Goal: Find contact information: Find contact information

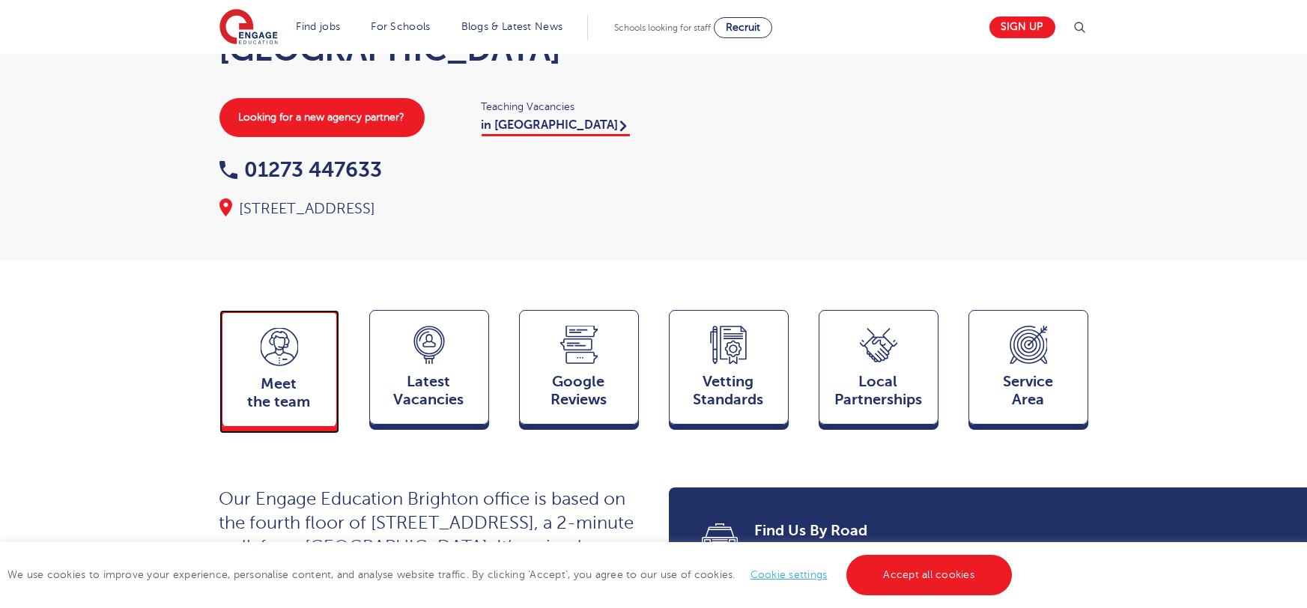
click at [279, 338] on div "Meet the team Team" at bounding box center [279, 368] width 120 height 117
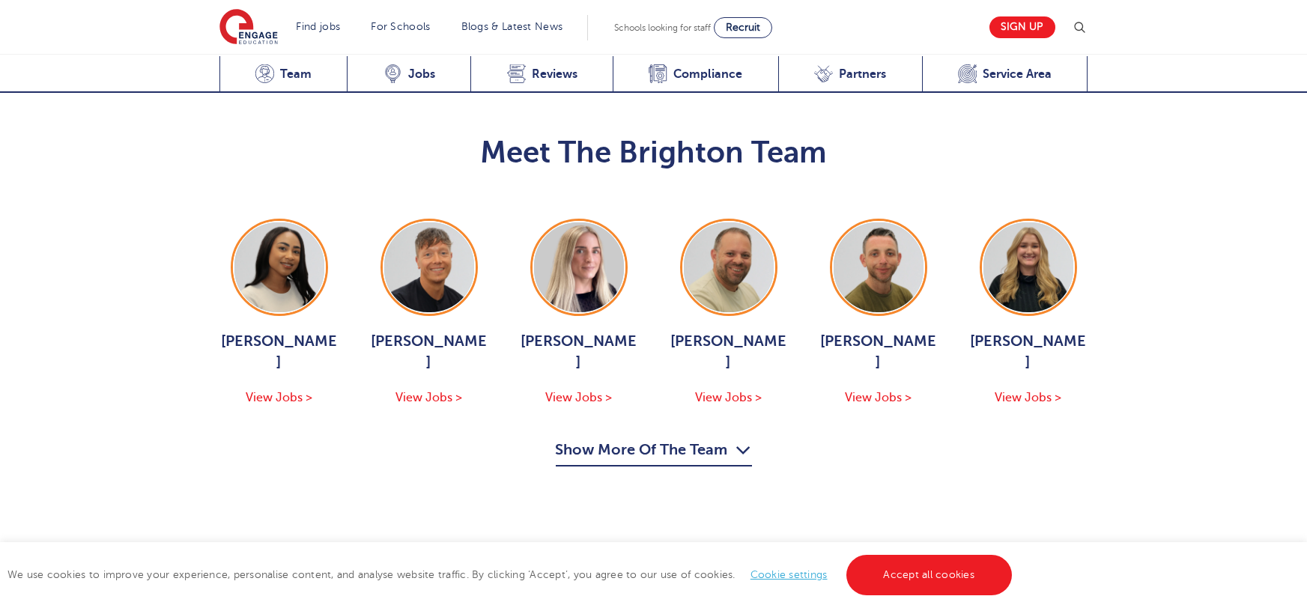
scroll to position [1539, 0]
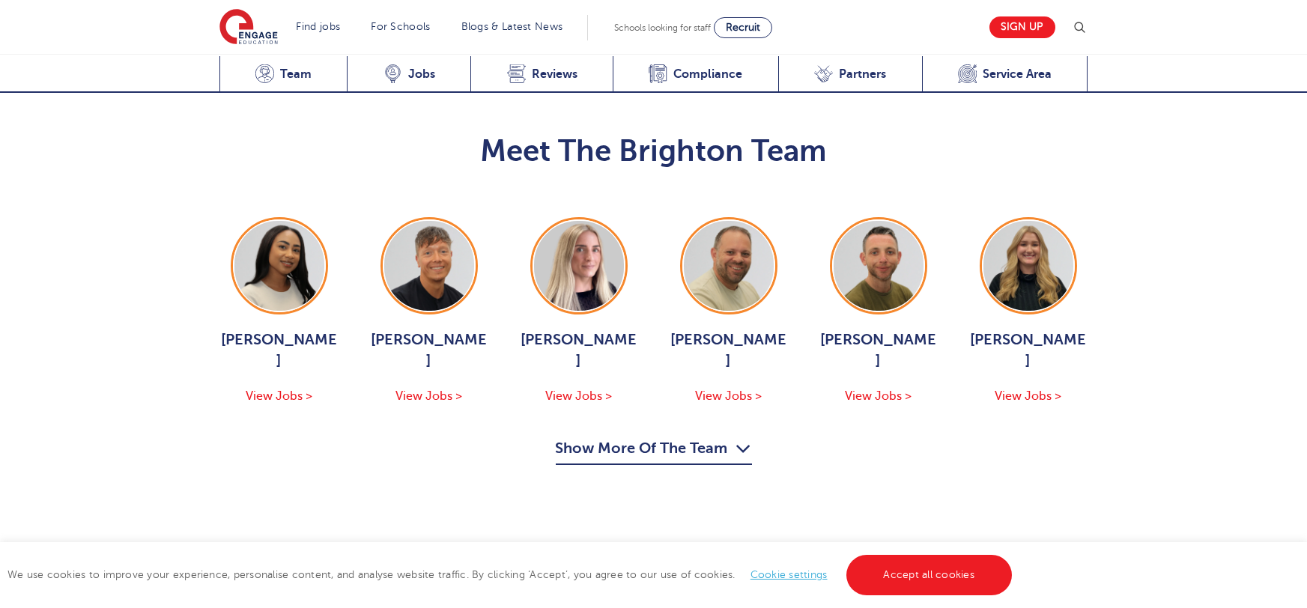
click at [1142, 395] on div "Meet The Brighton Team Mia Menson View Jobs > Aaron Blackwell View Jobs > Megan…" at bounding box center [653, 290] width 1307 height 448
click at [590, 437] on button "Show More Of The Team" at bounding box center [654, 451] width 196 height 28
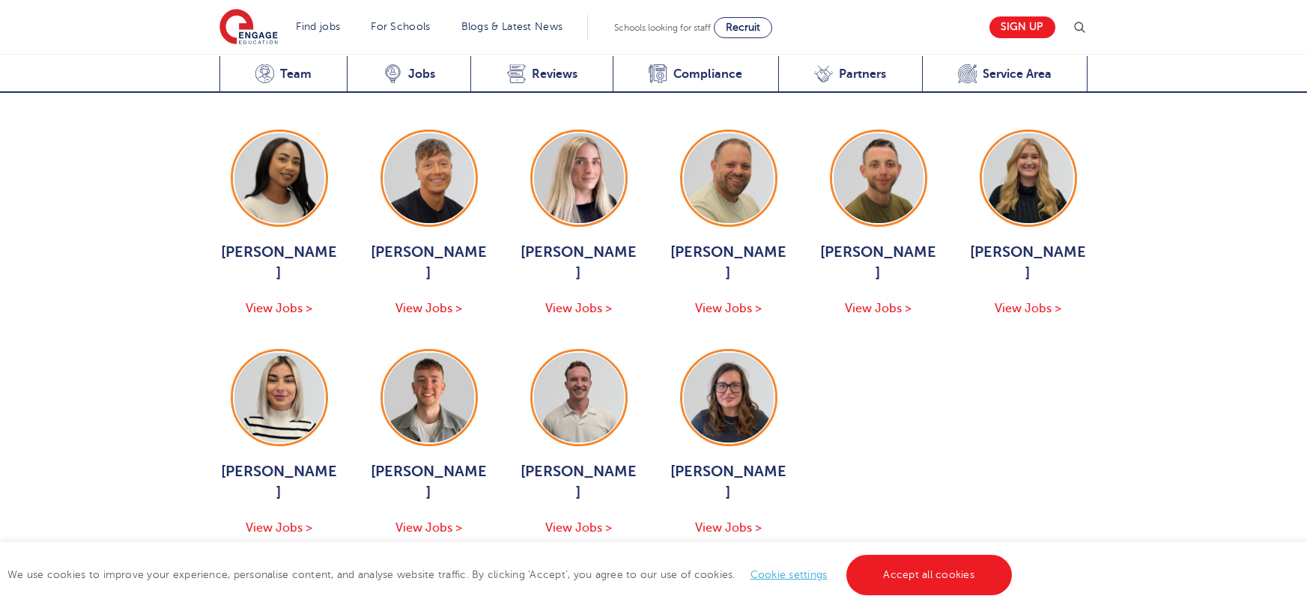
scroll to position [1582, 0]
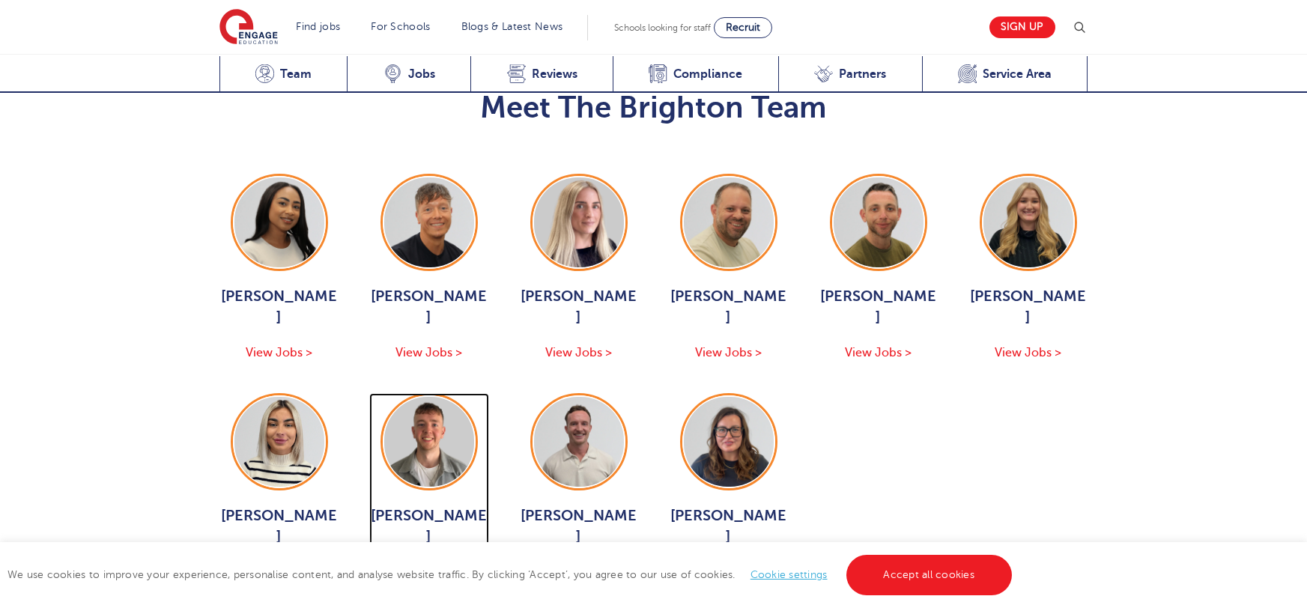
click at [435, 506] on span "[PERSON_NAME]" at bounding box center [429, 527] width 120 height 42
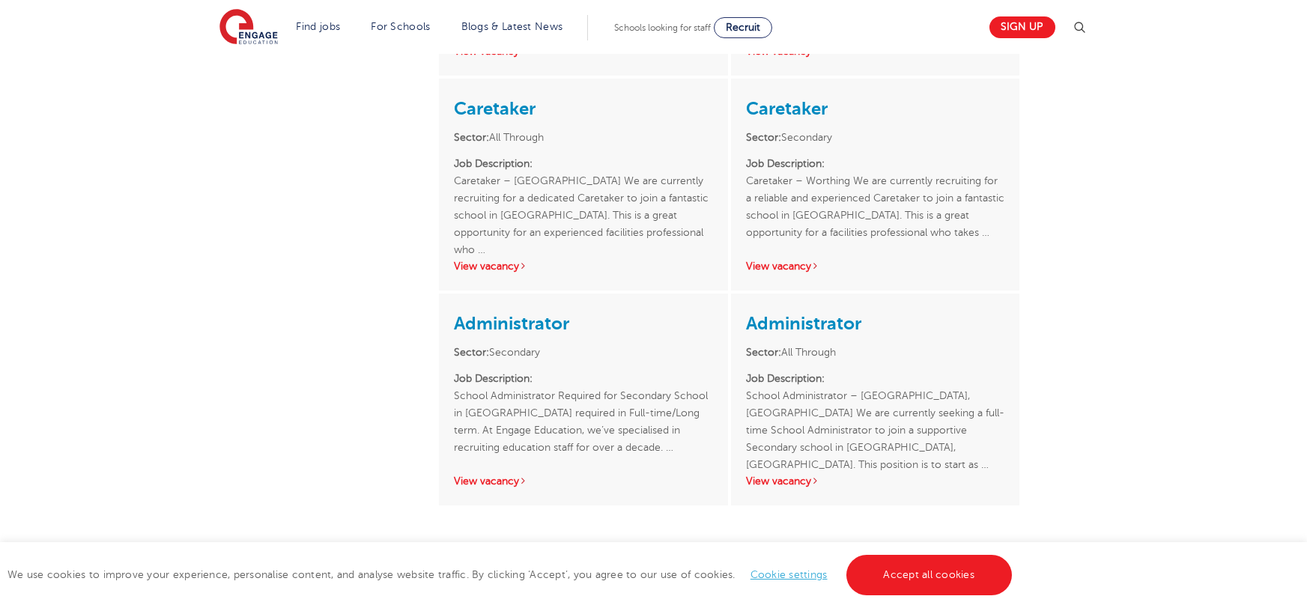
scroll to position [1154, 0]
